Goal: Task Accomplishment & Management: Complete application form

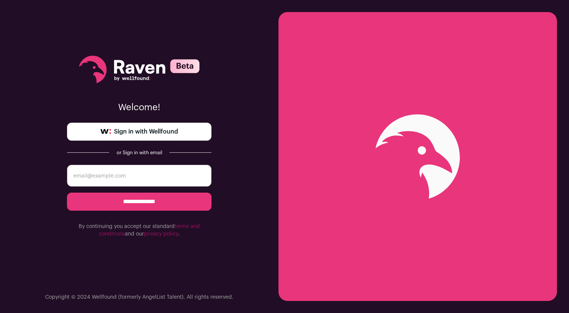
click at [142, 126] on link "Sign in with Wellfound" at bounding box center [139, 132] width 145 height 18
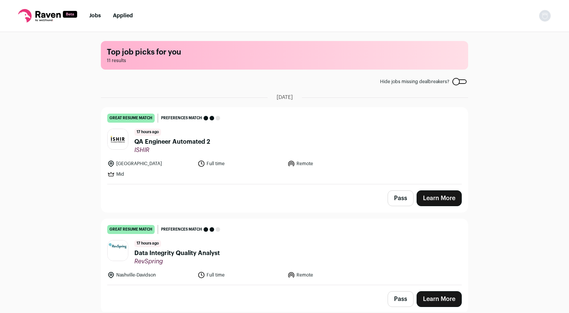
click at [430, 198] on link "Learn More" at bounding box center [439, 199] width 45 height 16
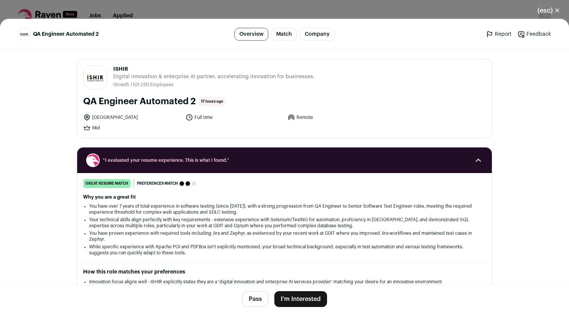
click at [303, 308] on footer "Pass I'm Interested" at bounding box center [284, 299] width 569 height 28
click at [307, 296] on button "I'm Interested" at bounding box center [300, 299] width 53 height 16
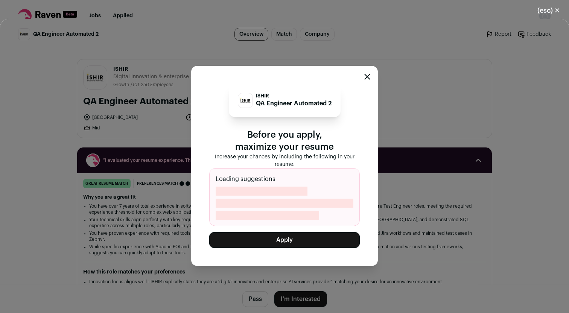
click at [281, 240] on button "Apply" at bounding box center [284, 240] width 151 height 16
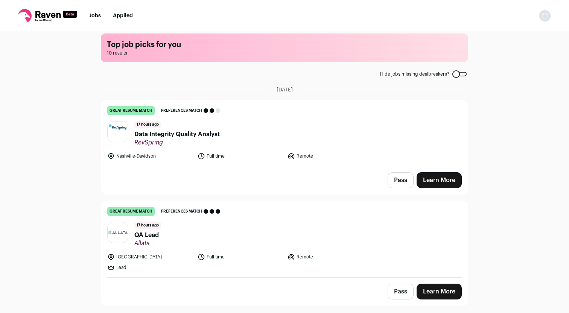
scroll to position [12, 0]
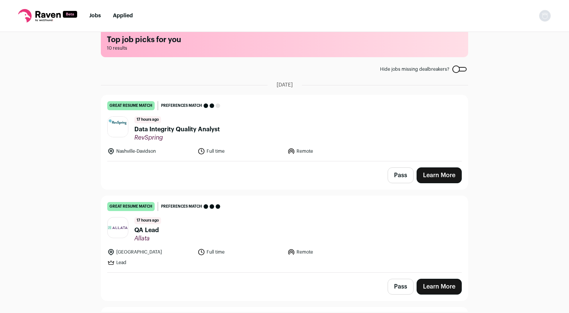
click at [443, 171] on link "Learn More" at bounding box center [439, 176] width 45 height 16
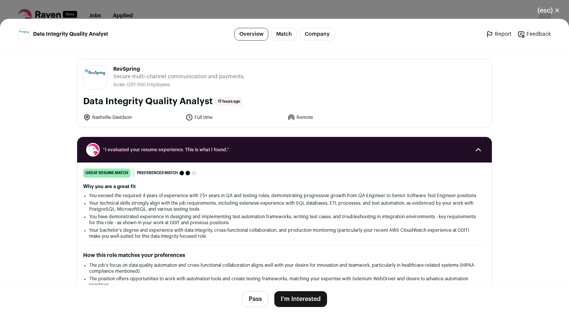
click at [300, 296] on button "I'm Interested" at bounding box center [300, 299] width 53 height 16
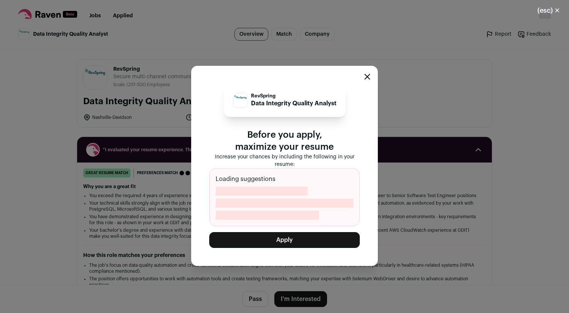
click at [288, 243] on button "Apply" at bounding box center [284, 240] width 151 height 16
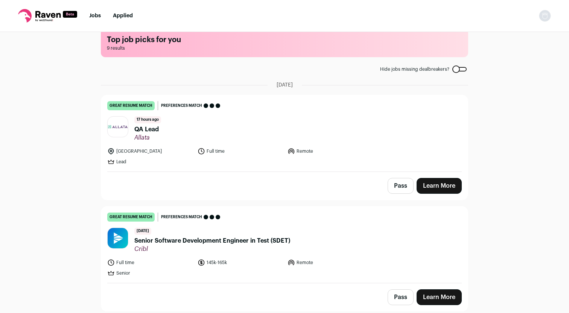
click at [116, 125] on div at bounding box center [117, 126] width 21 height 21
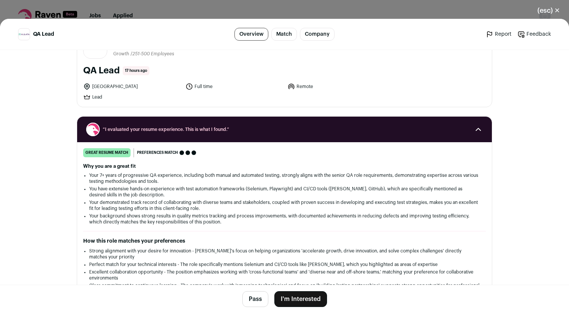
scroll to position [192, 0]
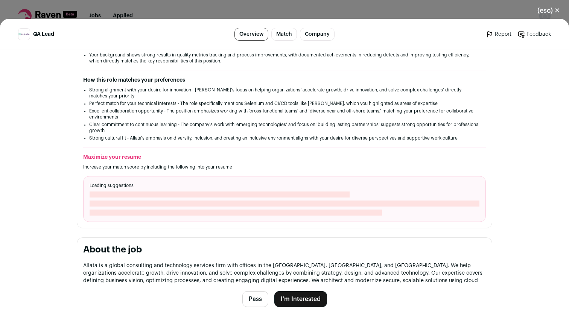
click at [302, 309] on footer "Pass I'm Interested" at bounding box center [284, 299] width 569 height 28
click at [303, 301] on button "I'm Interested" at bounding box center [300, 299] width 53 height 16
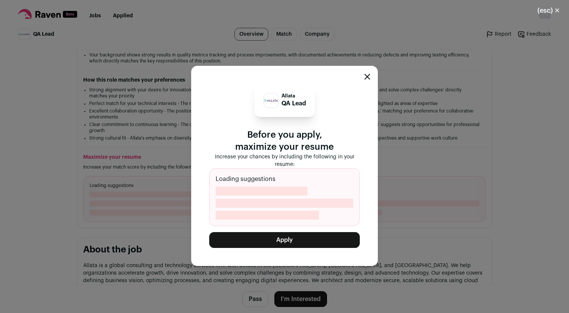
click at [297, 233] on button "Apply" at bounding box center [284, 240] width 151 height 16
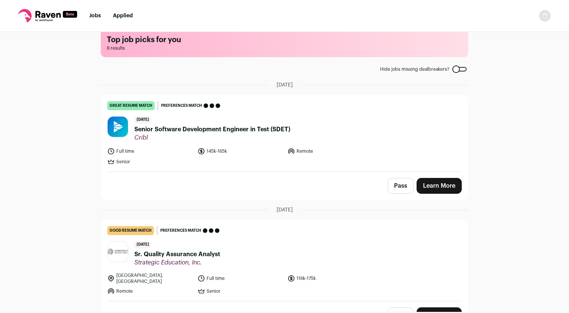
click at [221, 130] on span "Senior Software Development Engineer in Test (SDET)" at bounding box center [212, 129] width 156 height 9
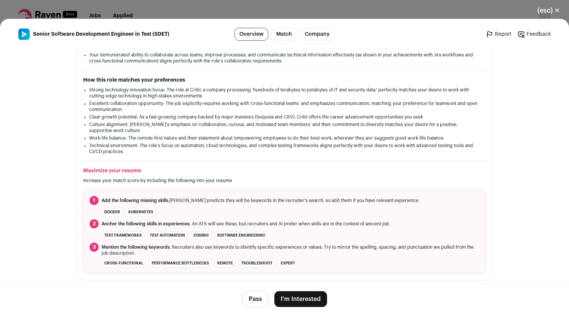
click at [295, 301] on button "I'm Interested" at bounding box center [300, 299] width 53 height 16
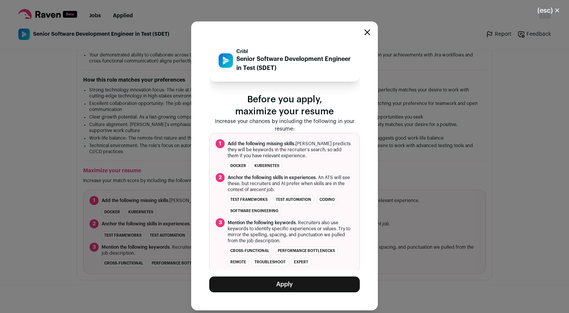
click at [286, 282] on button "Apply" at bounding box center [284, 285] width 151 height 16
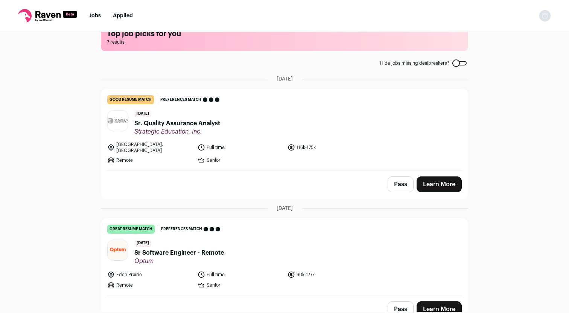
scroll to position [18, 0]
